Goal: Task Accomplishment & Management: Use online tool/utility

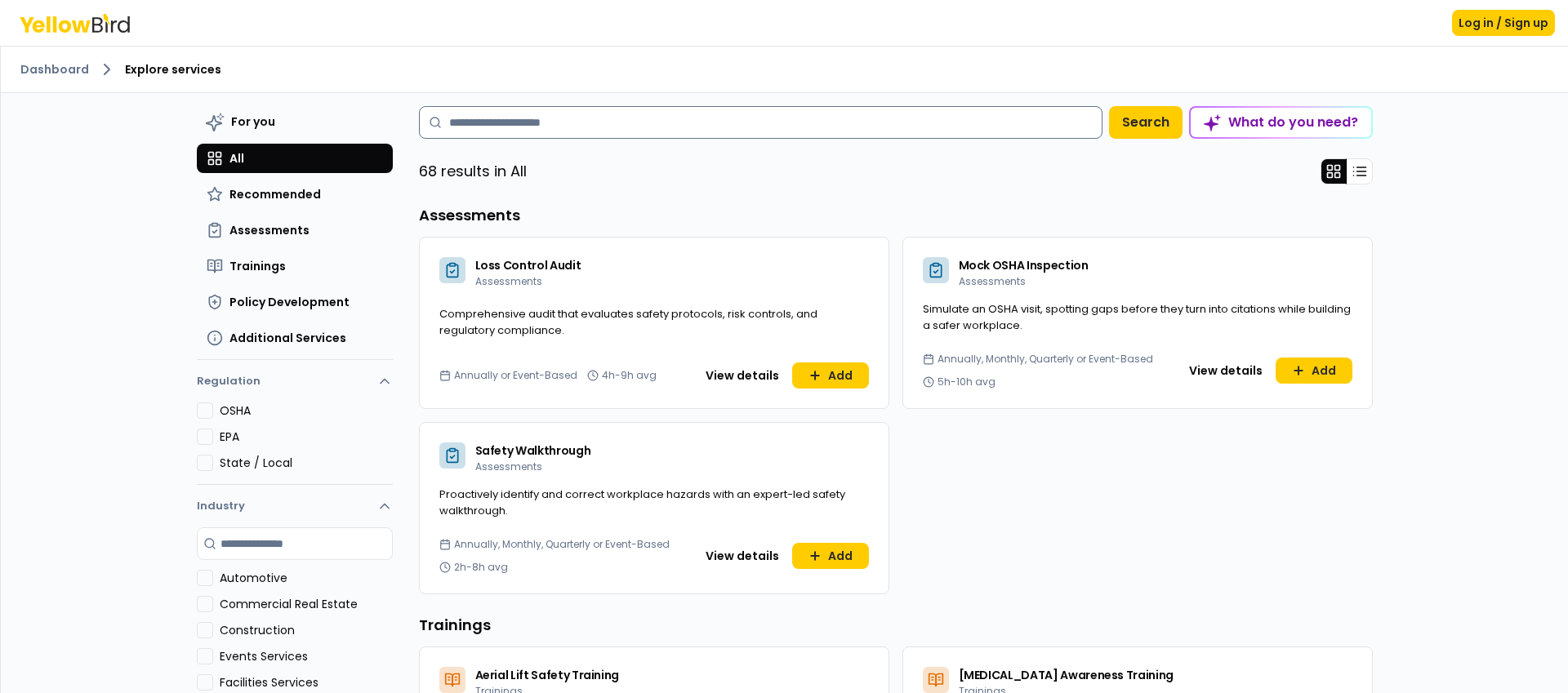
click at [759, 134] on input at bounding box center [760, 122] width 683 height 33
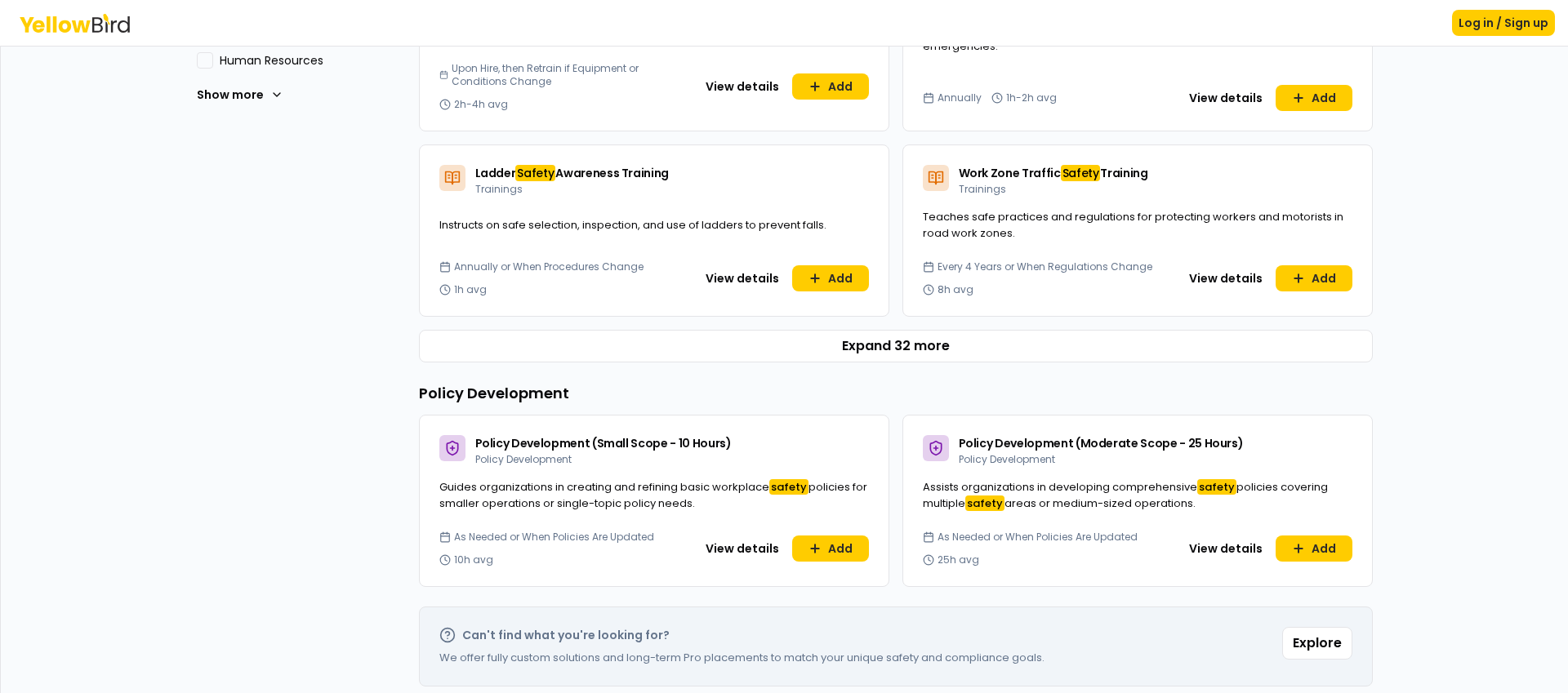
scroll to position [713, 0]
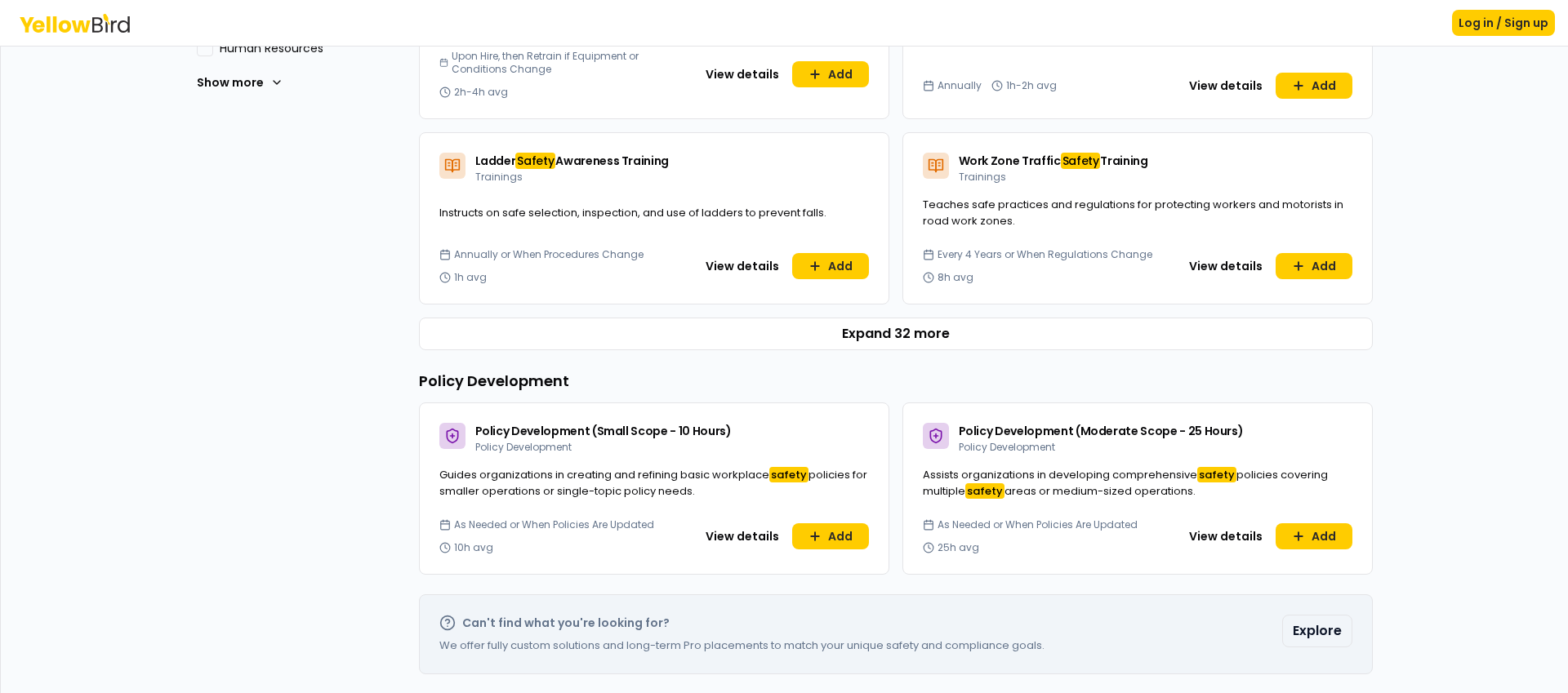
type input "******"
click at [1329, 622] on button "Explore" at bounding box center [1317, 631] width 70 height 33
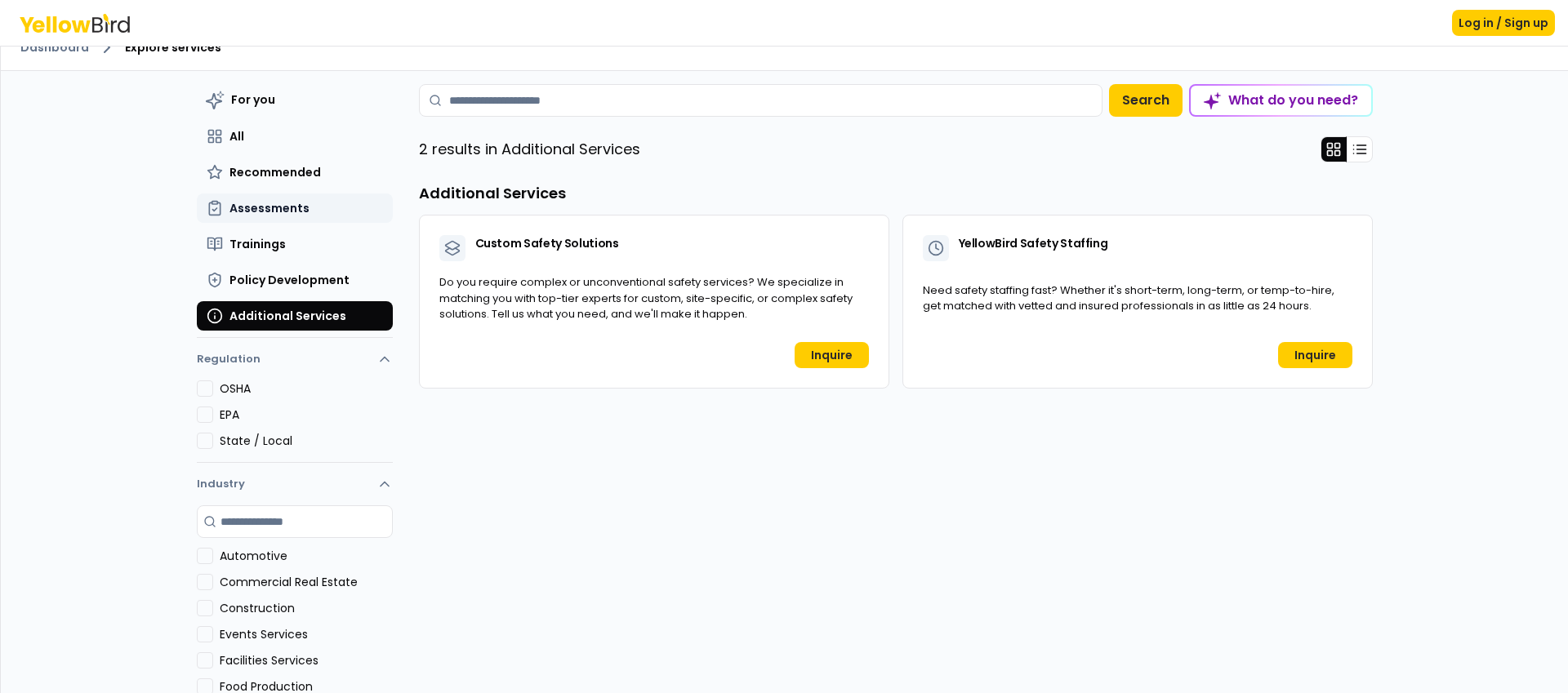
scroll to position [0, 0]
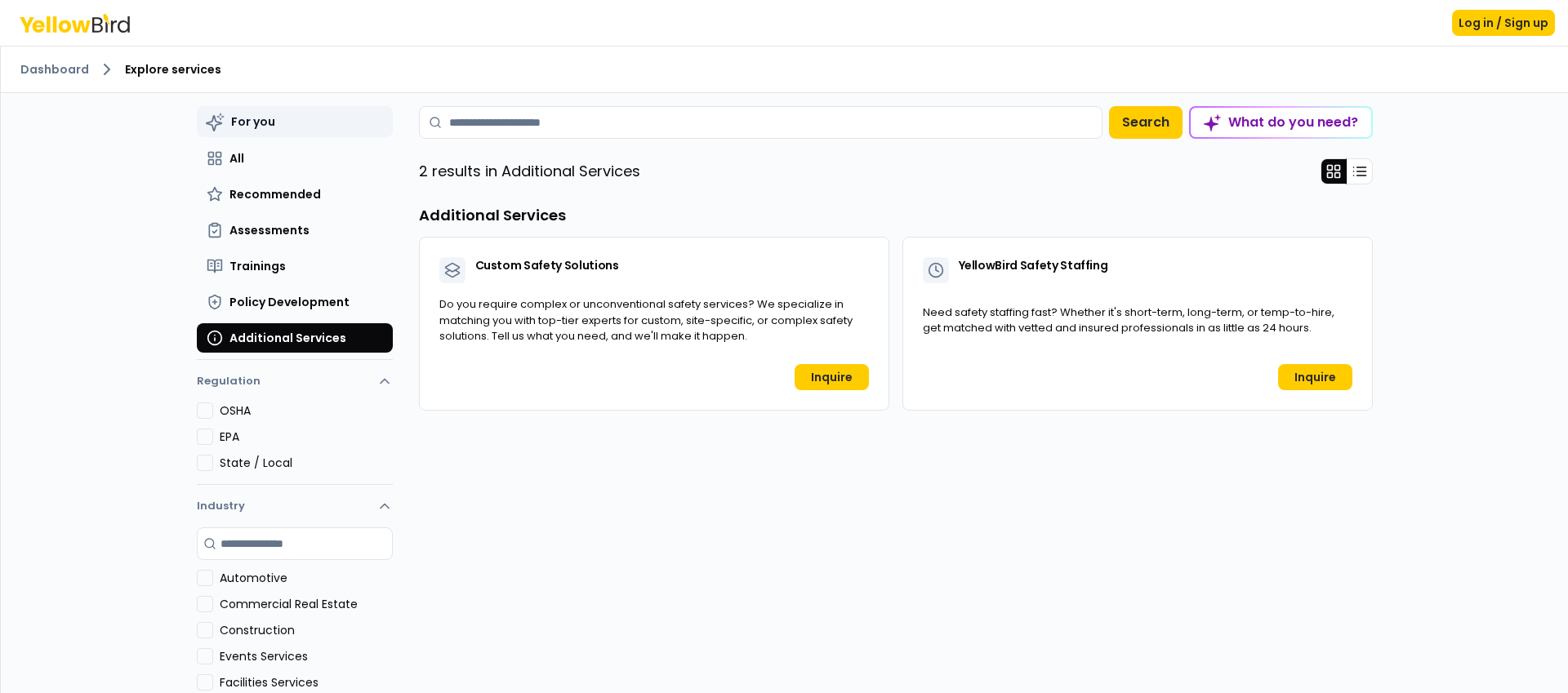
click at [262, 131] on button "For you" at bounding box center [295, 121] width 196 height 31
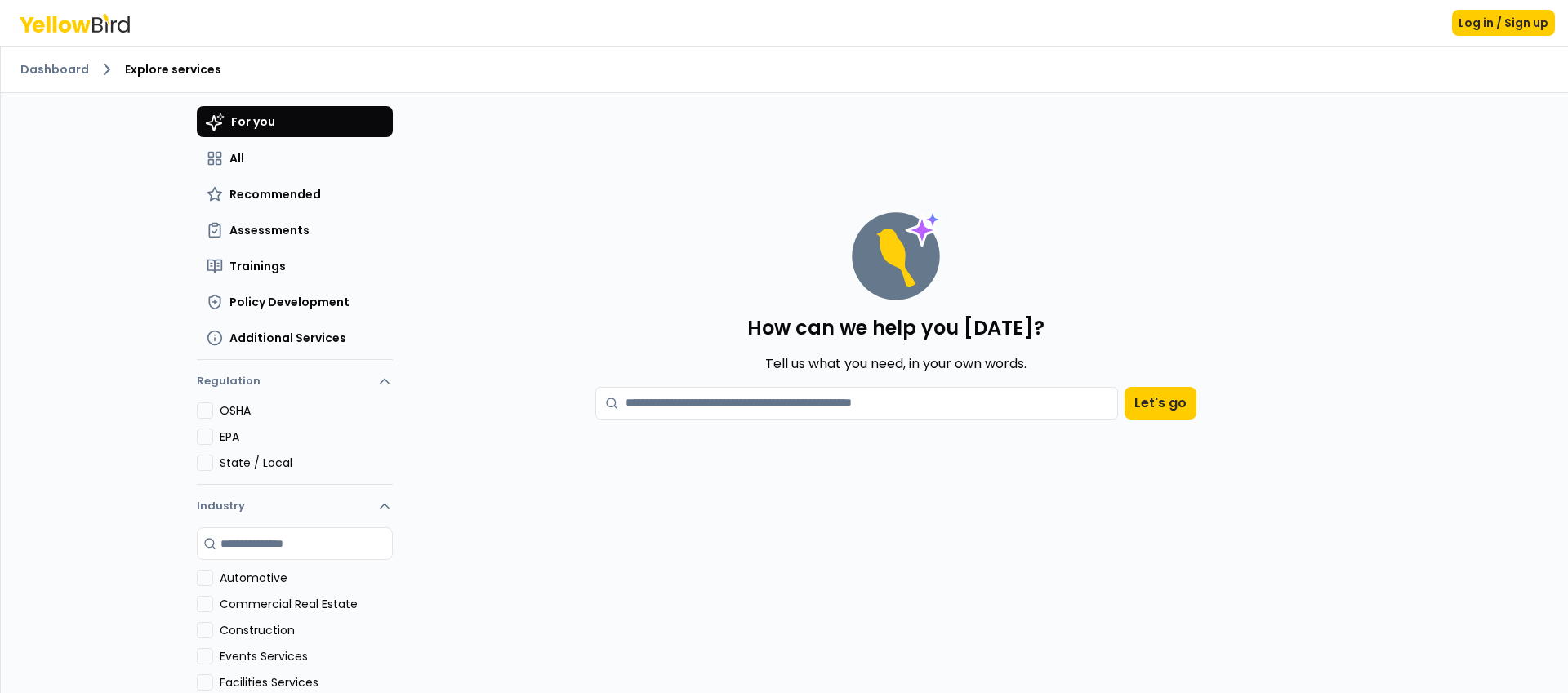
click at [645, 404] on textarea at bounding box center [856, 403] width 523 height 33
type textarea "**********"
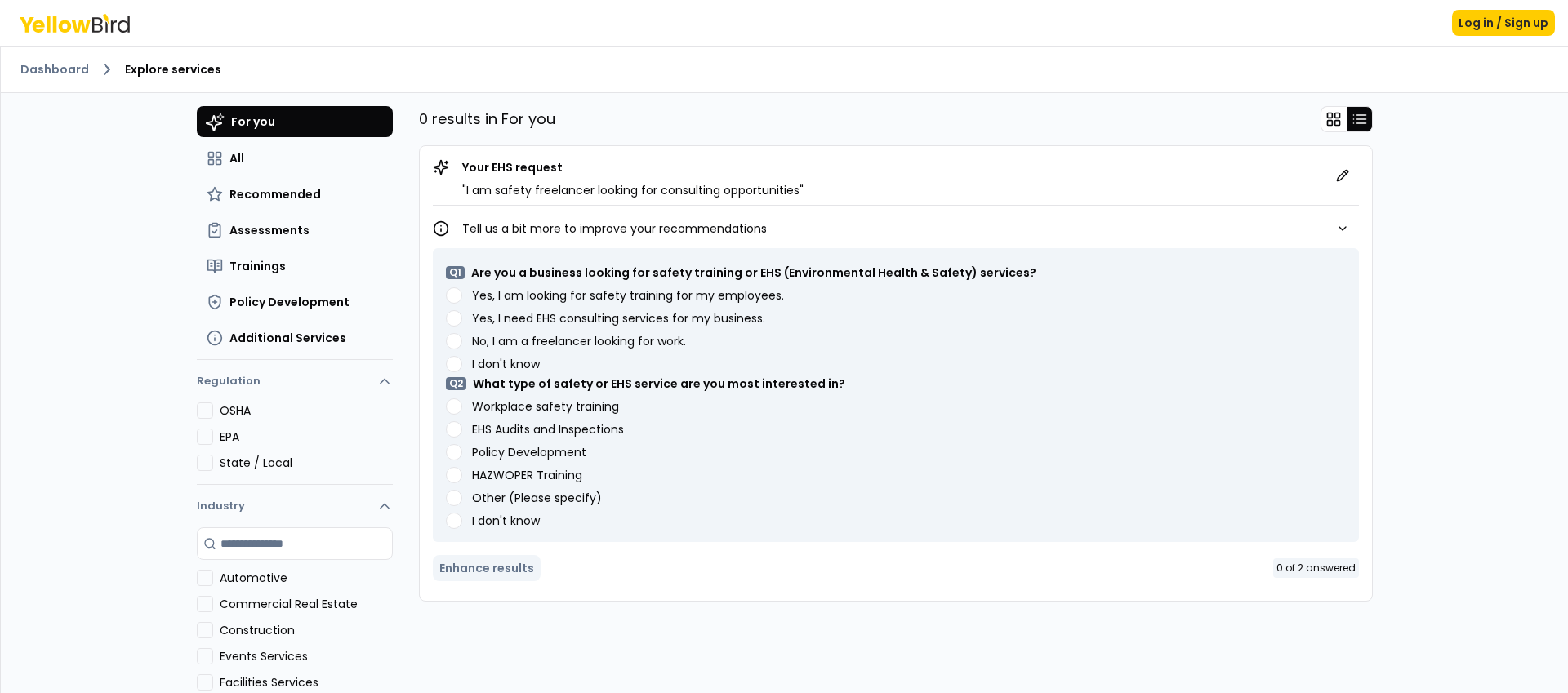
click at [454, 341] on work\ "No, I am a freelancer looking for work." at bounding box center [454, 341] width 16 height 16
click at [452, 407] on training "Workplace safety training" at bounding box center [454, 406] width 16 height 16
click at [452, 428] on Inspections "EHS Audits and Inspections" at bounding box center [454, 429] width 16 height 16
click at [448, 452] on Development "Policy Development" at bounding box center [454, 452] width 16 height 16
click at [455, 425] on Inspections "EHS Audits and Inspections" at bounding box center [454, 429] width 16 height 16
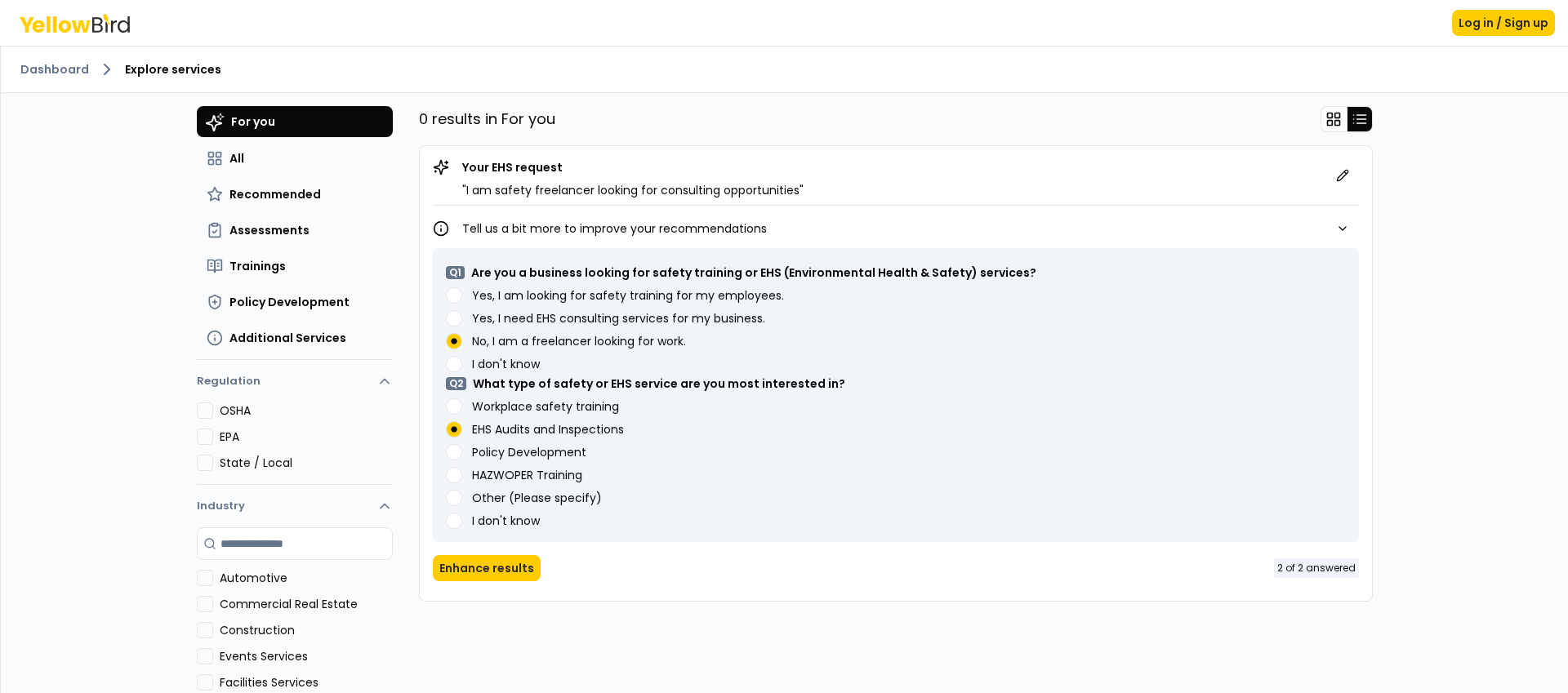
click at [455, 403] on training "Workplace safety training" at bounding box center [454, 406] width 16 height 16
click at [492, 570] on button "Enhance results" at bounding box center [486, 568] width 108 height 26
